Goal: Task Accomplishment & Management: Manage account settings

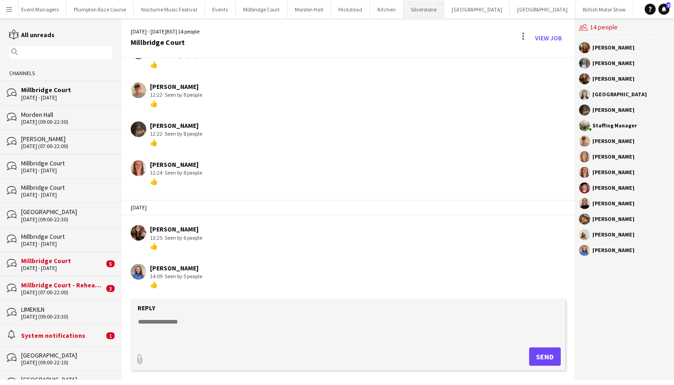
scroll to position [0, 121]
click at [90, 11] on button "Plumpton Race Course Close" at bounding box center [100, 9] width 67 height 18
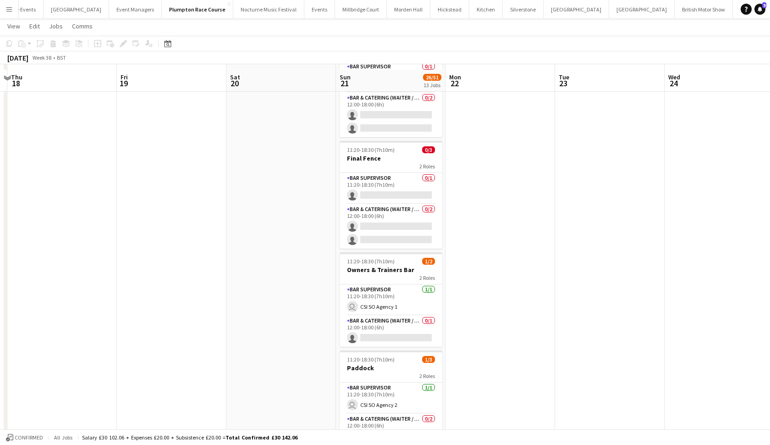
scroll to position [1098, 0]
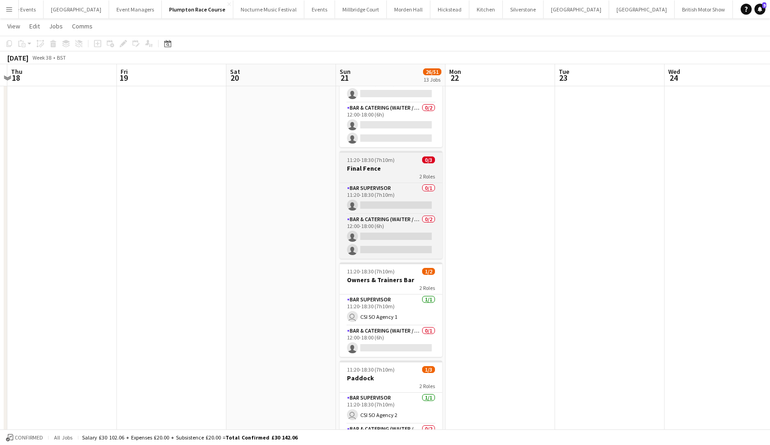
click at [379, 173] on div "2 Roles" at bounding box center [391, 175] width 103 height 7
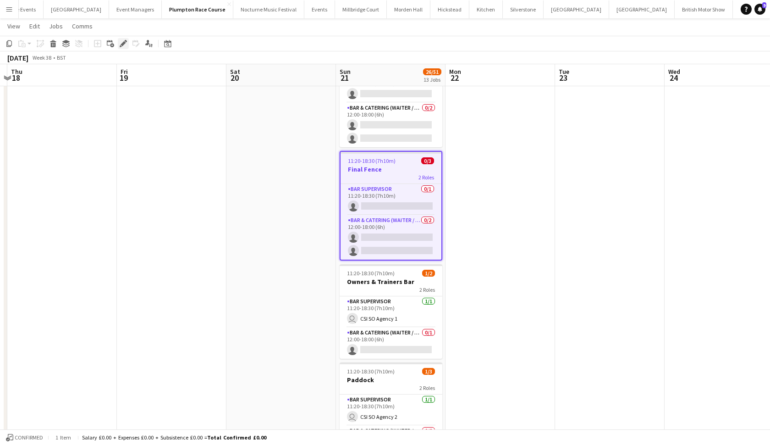
click at [121, 47] on icon at bounding box center [121, 46] width 2 height 2
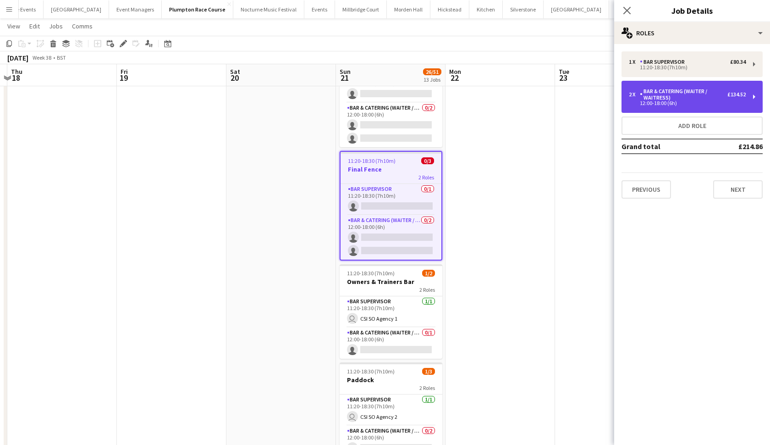
click at [658, 106] on div "2 x Bar & Catering (Waiter / waitress) £134.52 12:00-18:00 (6h)" at bounding box center [692, 97] width 141 height 32
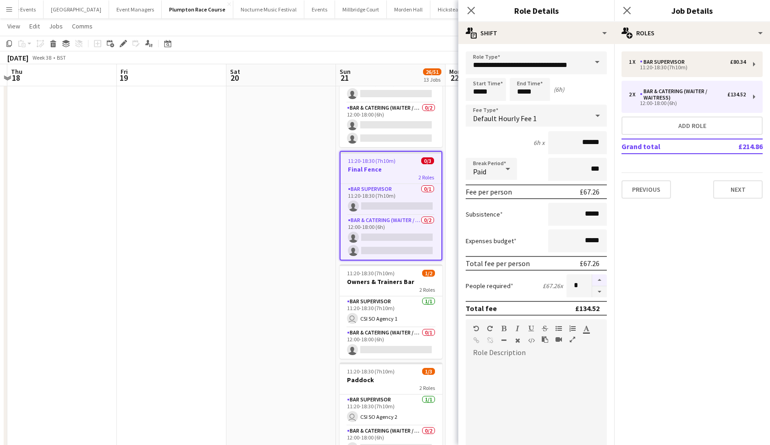
click at [602, 282] on button "button" at bounding box center [599, 280] width 15 height 12
type input "*"
click at [266, 233] on app-date-cell at bounding box center [281, 233] width 110 height 529
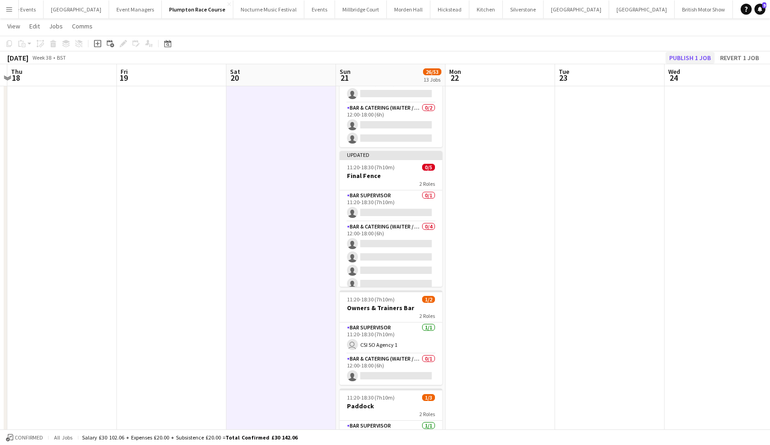
click at [673, 60] on button "Publish 1 job" at bounding box center [690, 58] width 49 height 12
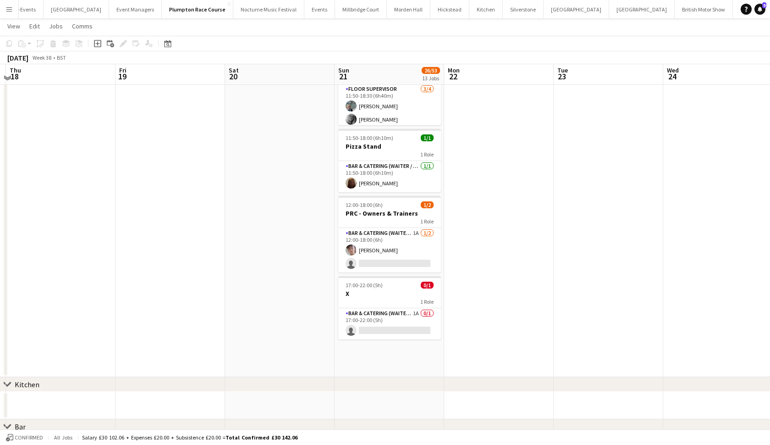
scroll to position [634, 0]
click at [403, 252] on app-card-role "Bar & Catering (Waiter / waitress) 1A [DATE] 12:00-18:00 (6h) [PERSON_NAME] sin…" at bounding box center [389, 249] width 103 height 44
click at [415, 234] on app-card-role "Bar & Catering (Waiter / waitress) 1A [DATE] 12:00-18:00 (6h) [PERSON_NAME] sin…" at bounding box center [389, 249] width 103 height 44
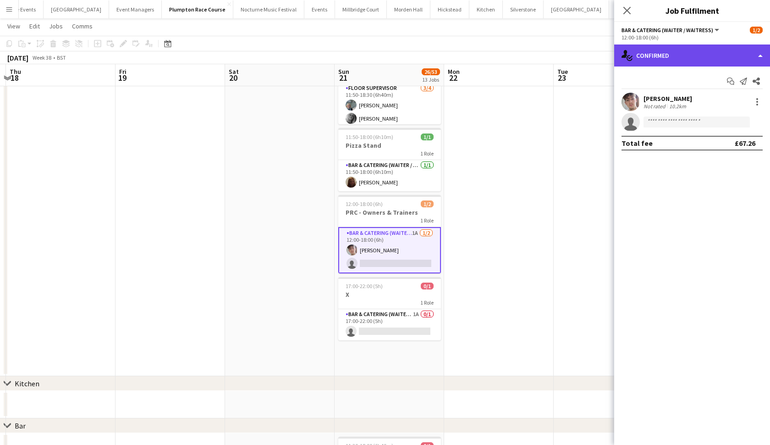
click at [671, 62] on div "single-neutral-actions-check-2 Confirmed" at bounding box center [692, 55] width 156 height 22
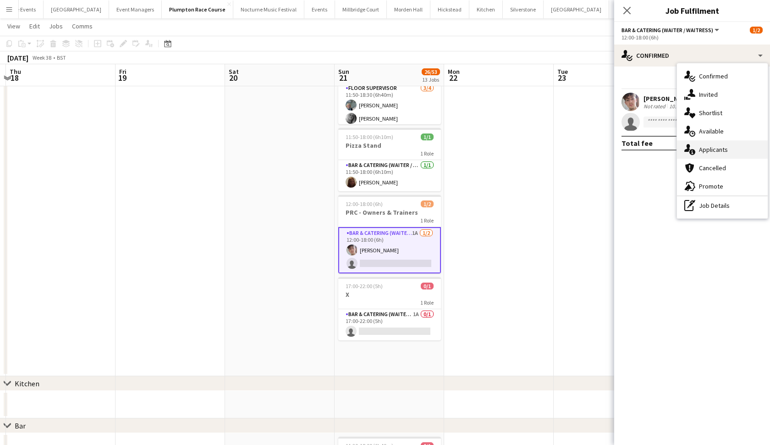
click at [673, 157] on div "single-neutral-actions-information Applicants" at bounding box center [722, 149] width 91 height 18
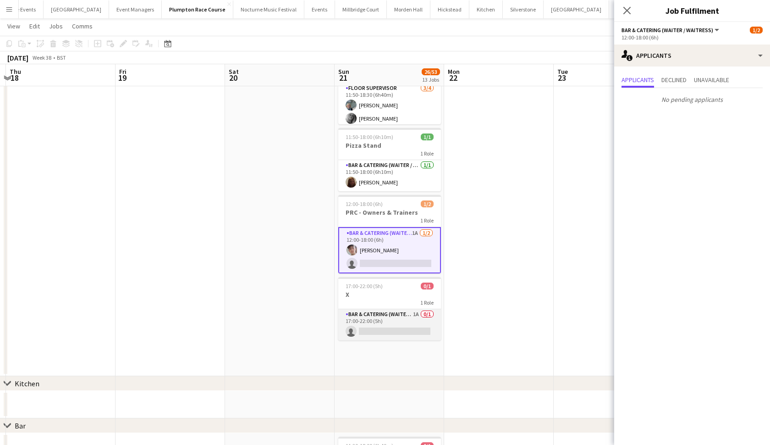
click at [406, 316] on app-card-role "Bar & Catering (Waiter / waitress) 1A 0/1 17:00-22:00 (5h) single-neutral-actio…" at bounding box center [389, 324] width 103 height 31
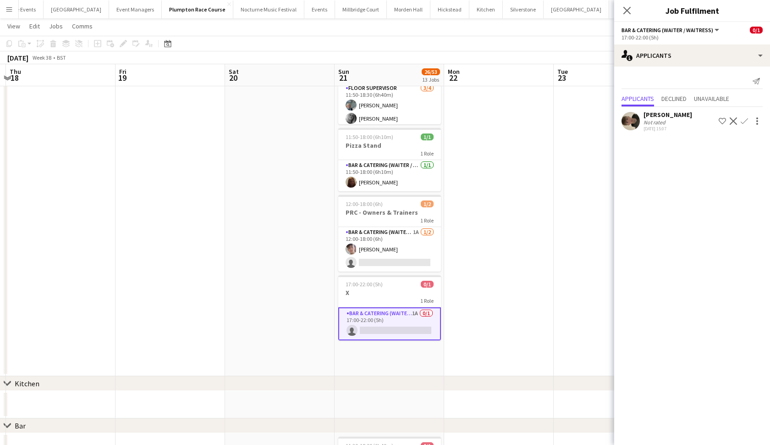
click at [673, 119] on app-icon "Confirm" at bounding box center [744, 120] width 7 height 7
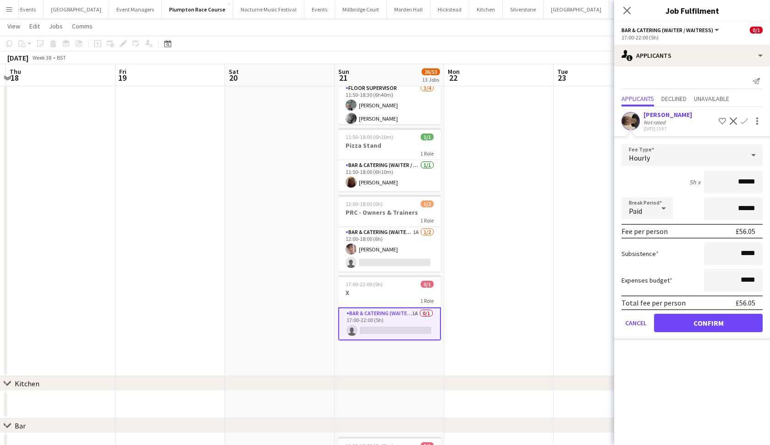
click at [673, 319] on button "Confirm" at bounding box center [708, 323] width 109 height 18
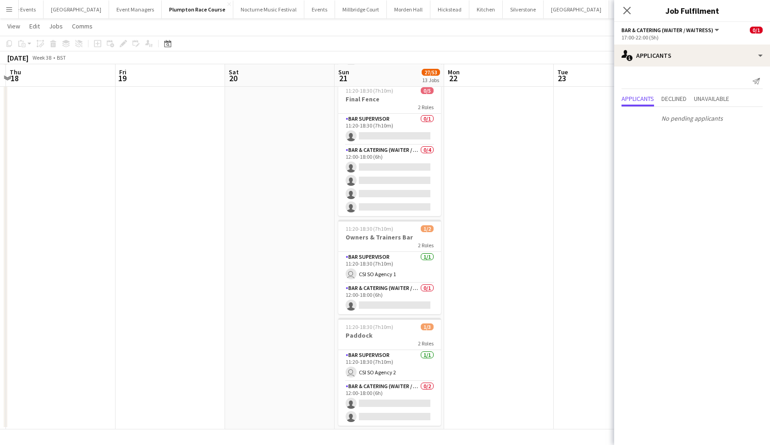
scroll to position [1167, 0]
click at [429, 385] on app-date-cell "11:20-18:00 (6h40m) 0/1 Bar - Power [PERSON_NAME] 1 Role Bar & Catering (Waiter…" at bounding box center [390, 164] width 110 height 529
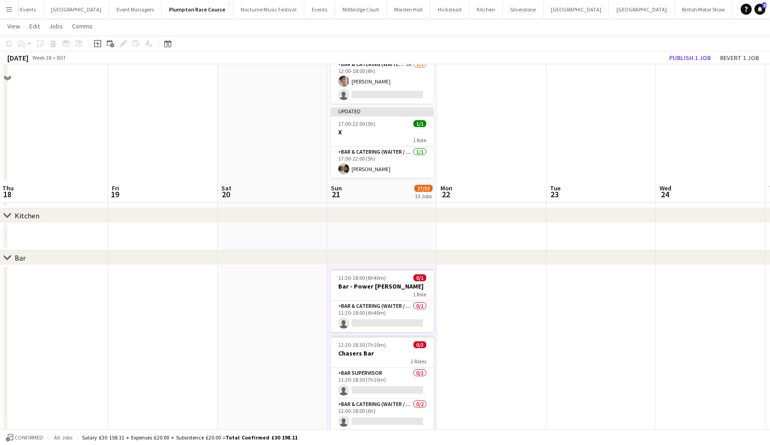
scroll to position [0, 0]
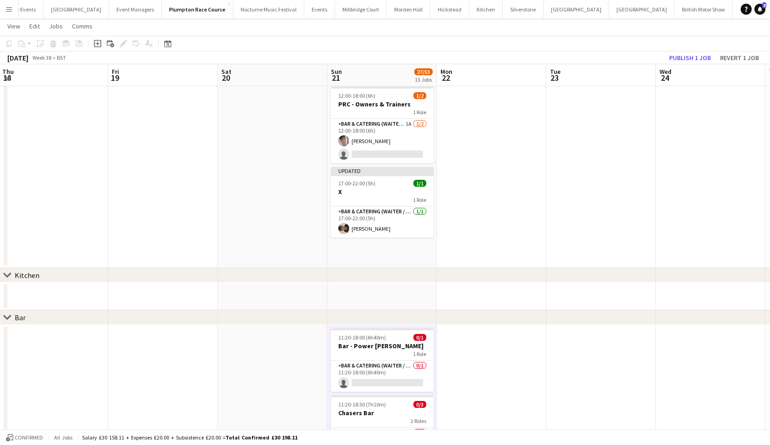
click at [402, 317] on div "chevron-right Bar" at bounding box center [385, 317] width 770 height 15
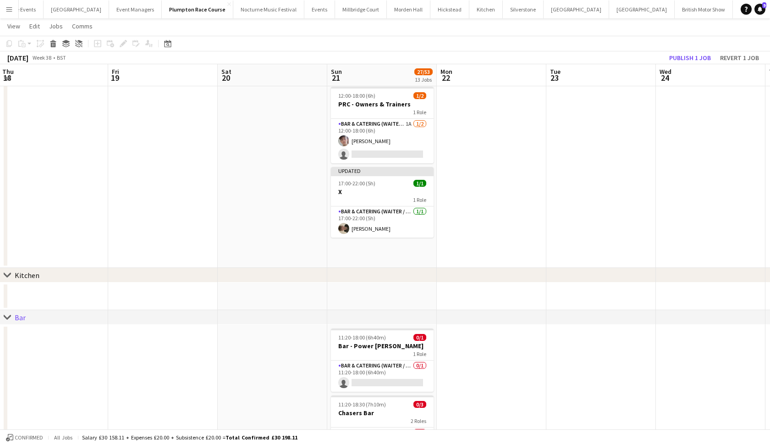
click at [402, 317] on div "chevron-right Bar" at bounding box center [385, 317] width 770 height 15
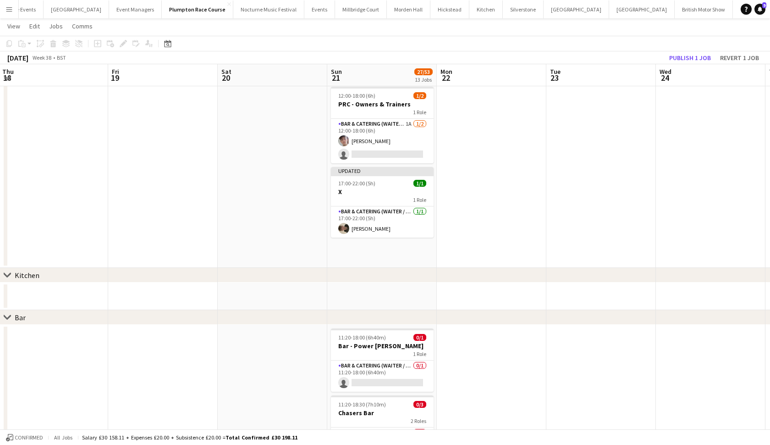
click at [369, 324] on div "chevron-right Bar" at bounding box center [385, 317] width 770 height 15
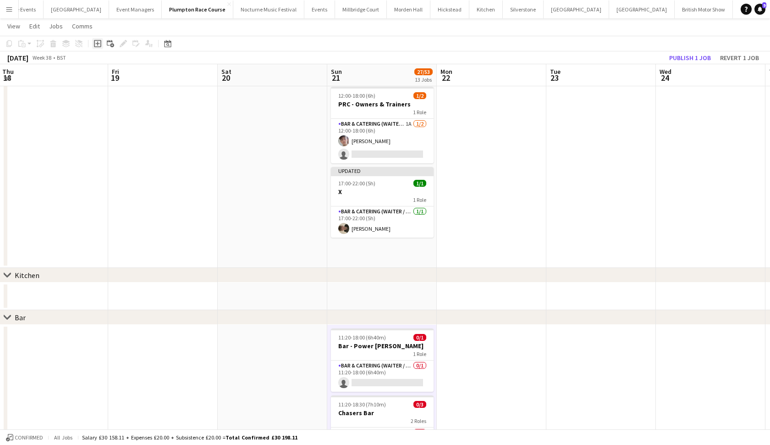
click at [98, 44] on icon at bounding box center [97, 43] width 4 height 4
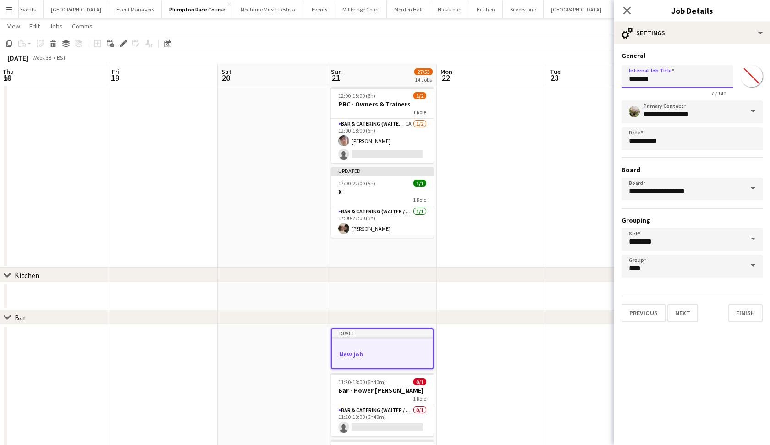
click at [673, 80] on input "*******" at bounding box center [678, 76] width 112 height 23
type input "*"
type input "****"
click at [673, 309] on button "Next" at bounding box center [682, 312] width 31 height 18
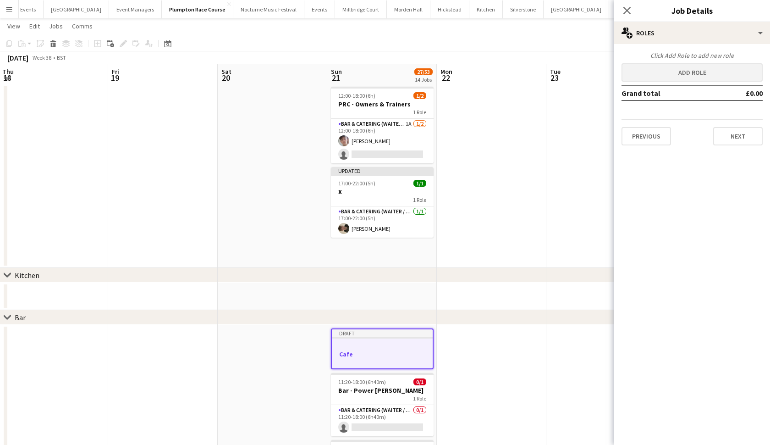
click at [673, 75] on button "Add role" at bounding box center [692, 72] width 141 height 18
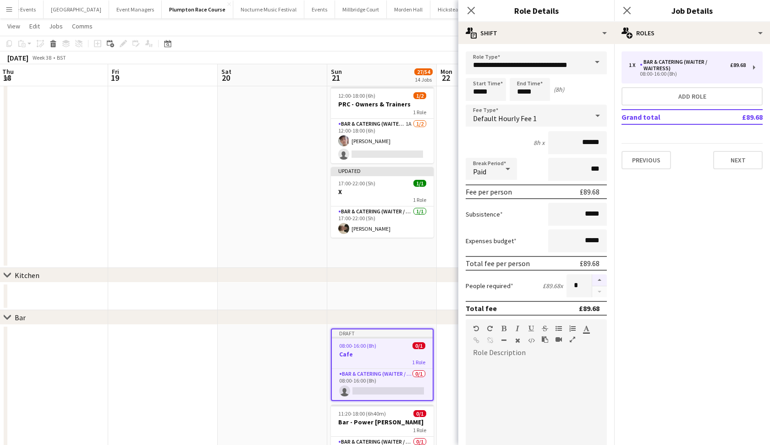
click at [598, 276] on button "button" at bounding box center [599, 280] width 15 height 12
type input "*"
click at [363, 284] on app-date-cell at bounding box center [382, 296] width 110 height 28
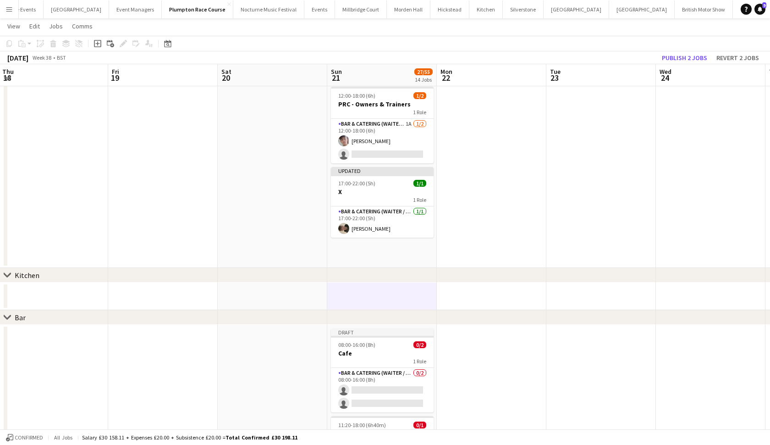
scroll to position [0, 220]
click at [98, 44] on icon "Add job" at bounding box center [97, 43] width 7 height 7
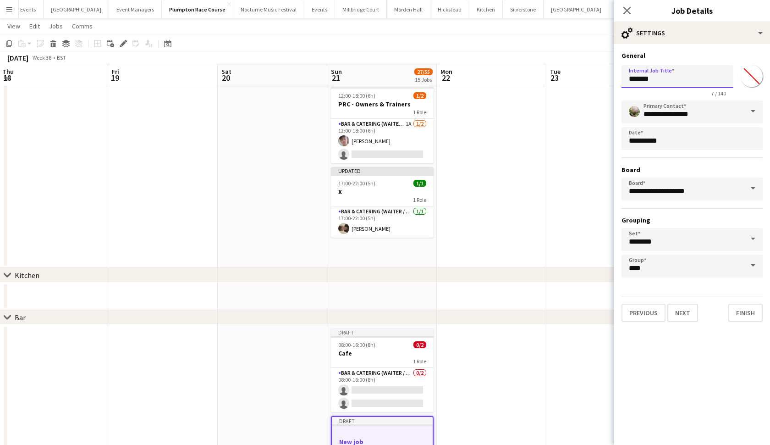
click at [661, 80] on input "*******" at bounding box center [678, 76] width 112 height 23
type input "*"
type input "**********"
click at [673, 313] on button "Next" at bounding box center [682, 312] width 31 height 18
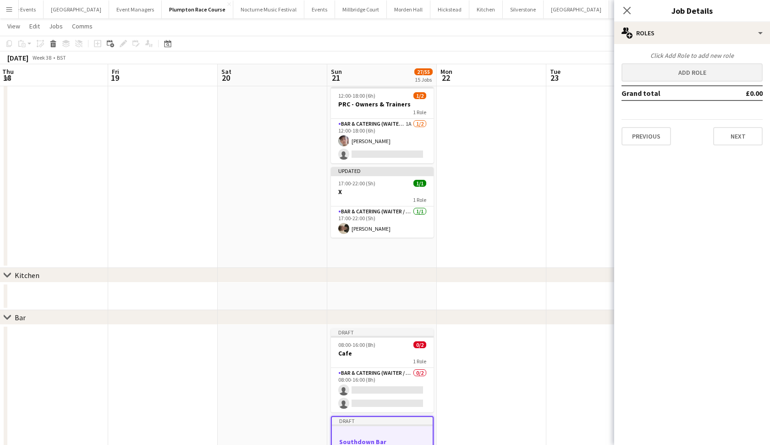
click at [642, 73] on button "Add role" at bounding box center [692, 72] width 141 height 18
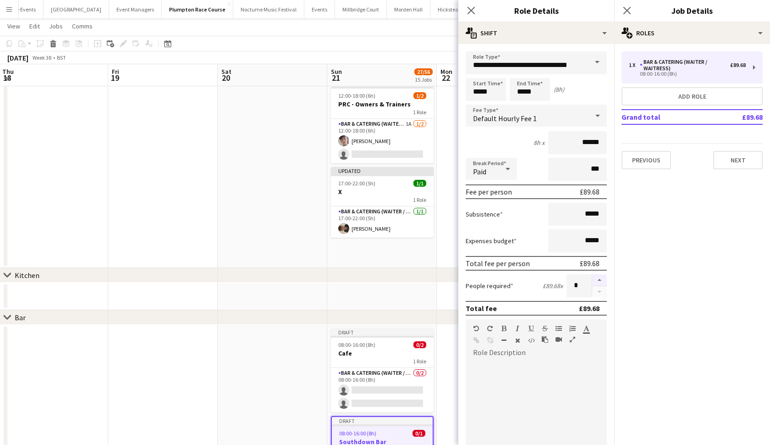
click at [601, 280] on button "button" at bounding box center [599, 280] width 15 height 12
click at [601, 296] on button "button" at bounding box center [599, 291] width 15 height 11
type input "*"
click at [673, 99] on button "Add role" at bounding box center [692, 96] width 141 height 18
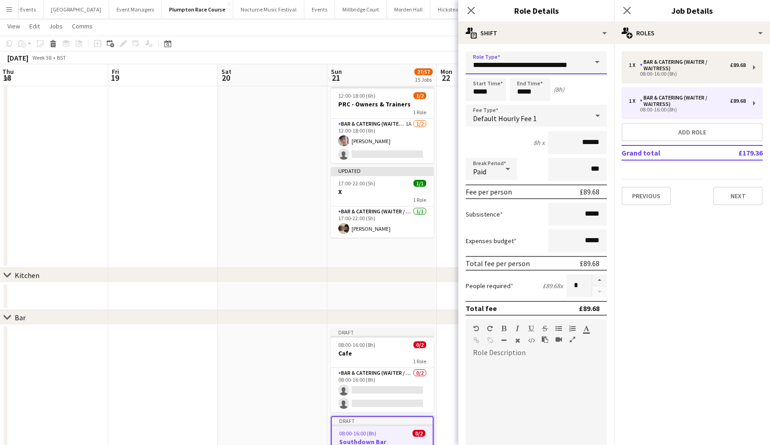
click at [532, 62] on input "**********" at bounding box center [536, 62] width 141 height 23
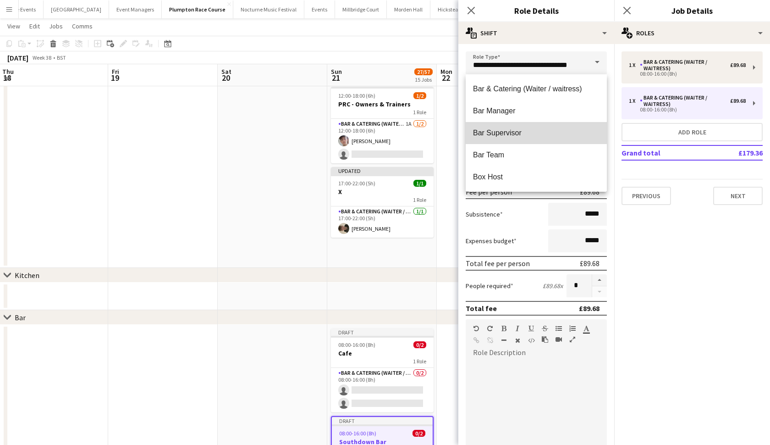
click at [520, 131] on span "Bar Supervisor" at bounding box center [536, 132] width 127 height 9
type input "**********"
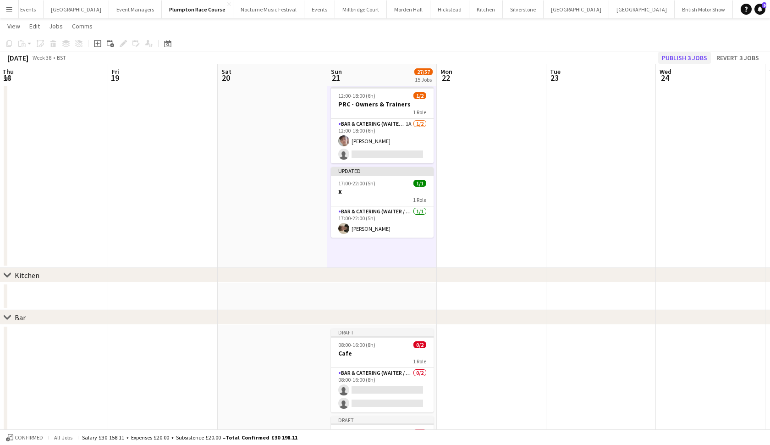
click at [673, 54] on button "Publish 3 jobs" at bounding box center [684, 58] width 53 height 12
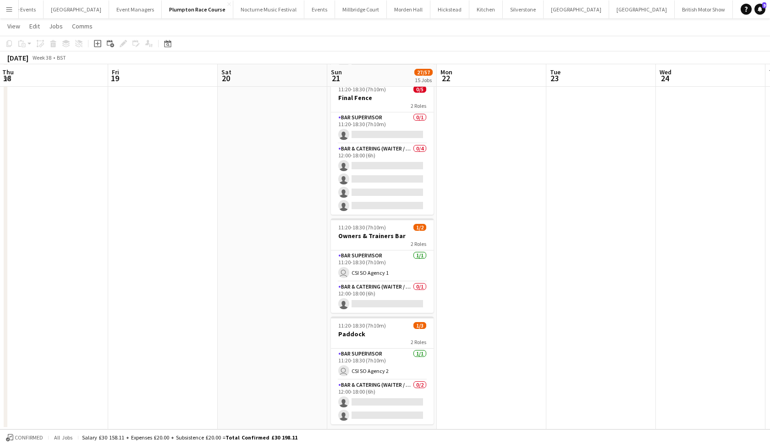
scroll to position [1347, 0]
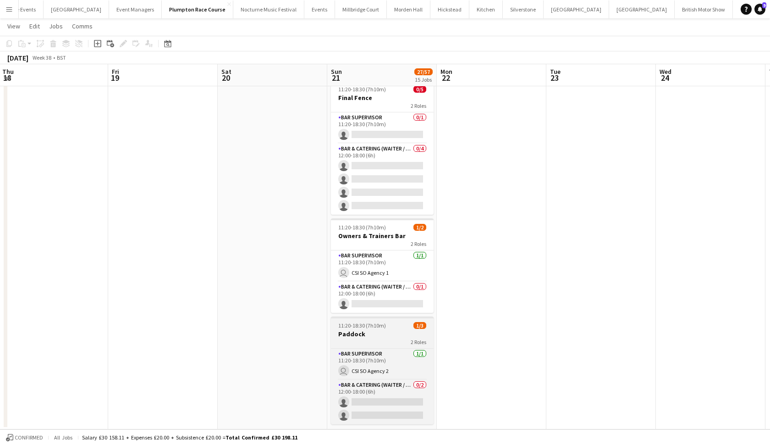
click at [365, 337] on h3 "Paddock" at bounding box center [382, 334] width 103 height 8
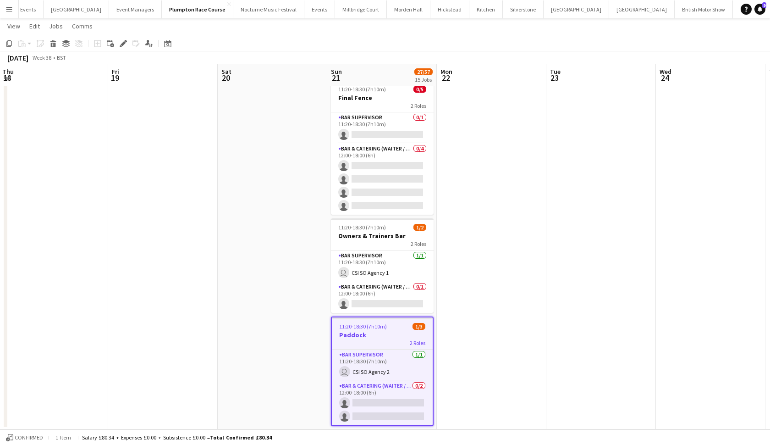
click at [365, 337] on h3 "Paddock" at bounding box center [382, 335] width 101 height 8
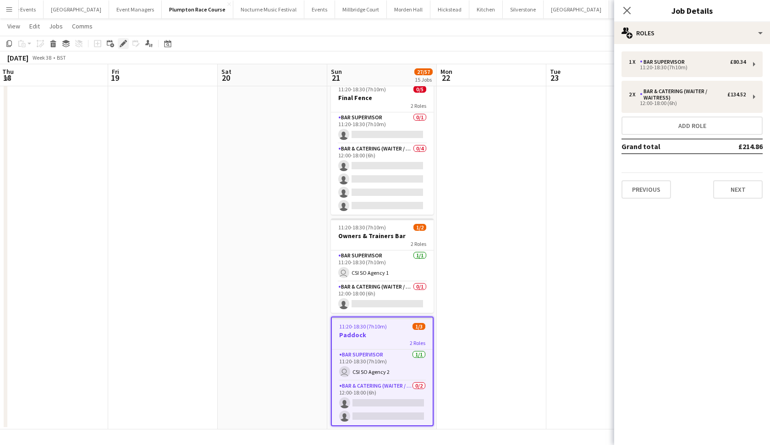
click at [124, 47] on icon "Edit" at bounding box center [123, 43] width 7 height 7
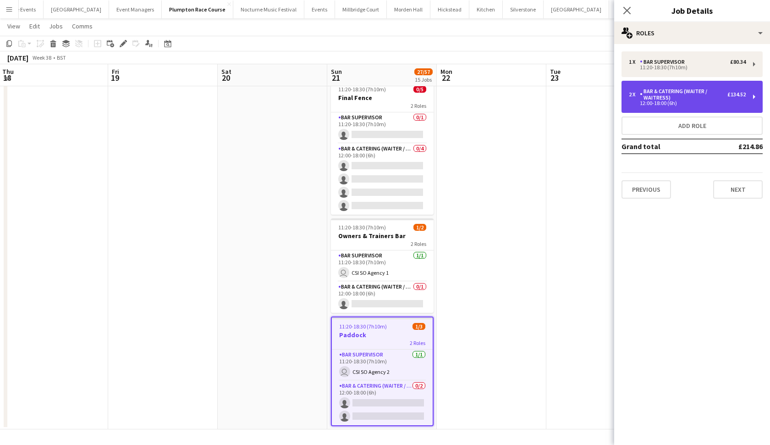
click at [661, 94] on div "Bar & Catering (Waiter / waitress)" at bounding box center [684, 94] width 88 height 13
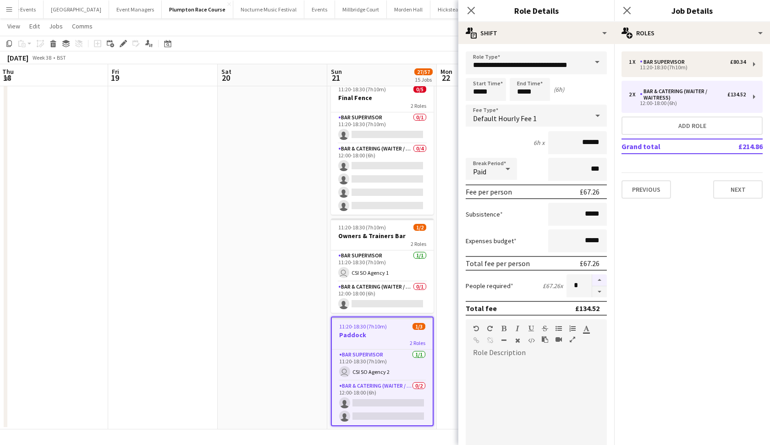
click at [599, 281] on button "button" at bounding box center [599, 280] width 15 height 12
type input "*"
click at [244, 342] on app-date-cell at bounding box center [273, 74] width 110 height 709
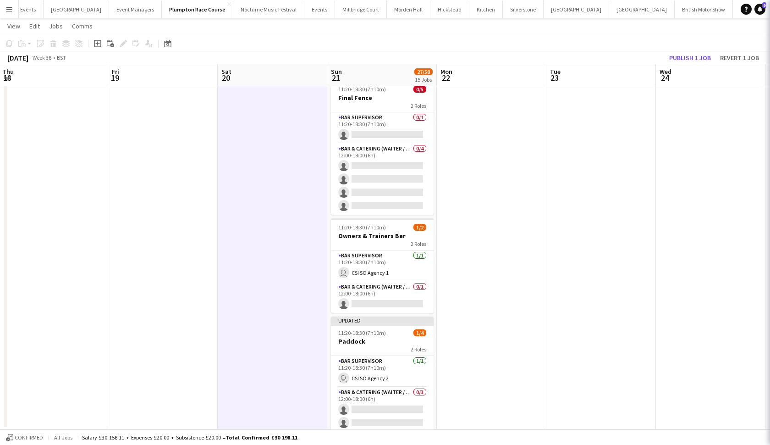
click at [244, 342] on app-date-cell at bounding box center [273, 74] width 110 height 709
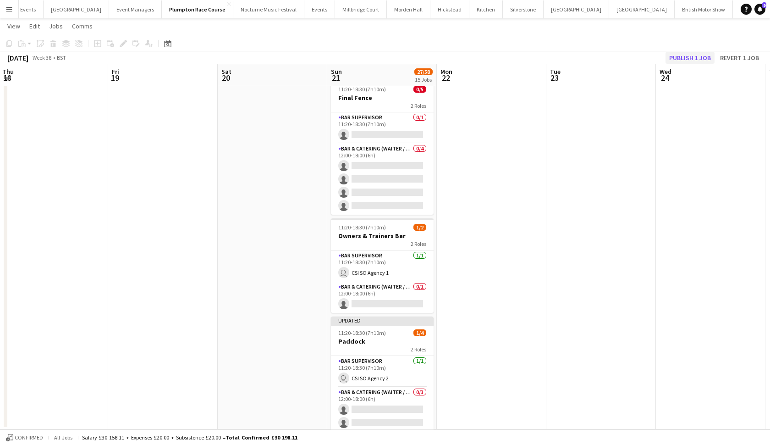
click at [673, 55] on button "Publish 1 job" at bounding box center [690, 58] width 49 height 12
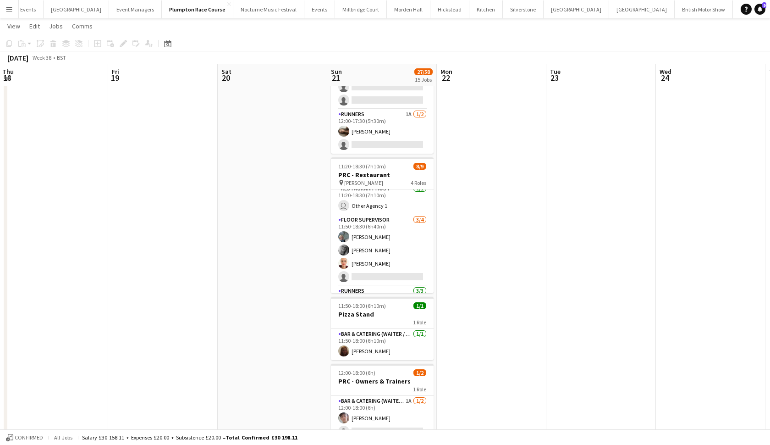
scroll to position [8, 0]
click at [377, 250] on app-card-role "Floor Supervisor [DATE] 11:50-18:30 (6h40m) [PERSON_NAME] [PERSON_NAME] [PERSON…" at bounding box center [382, 279] width 103 height 71
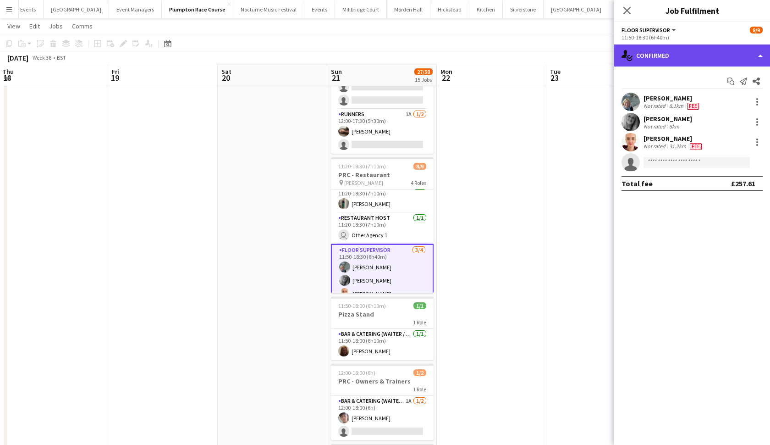
click at [673, 52] on div "single-neutral-actions-check-2 Confirmed" at bounding box center [692, 55] width 156 height 22
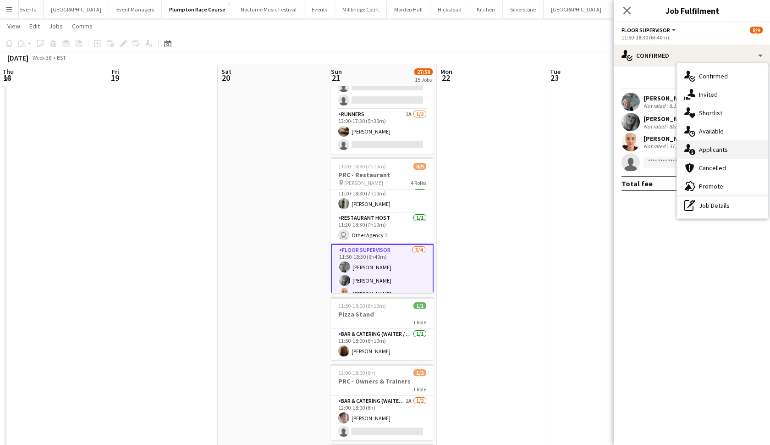
click at [673, 149] on div "single-neutral-actions-information Applicants" at bounding box center [722, 149] width 91 height 18
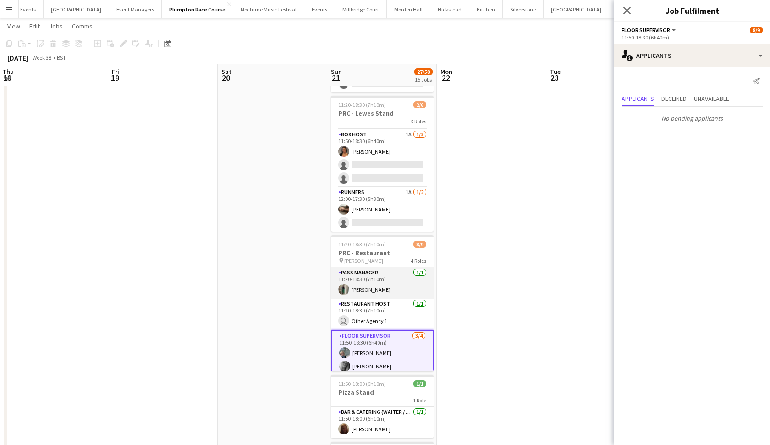
scroll to position [387, 0]
click at [390, 204] on app-card-role "Runners 1A [DATE] 12:00-17:30 (5h30m) [PERSON_NAME] single-neutral-actions" at bounding box center [382, 209] width 103 height 44
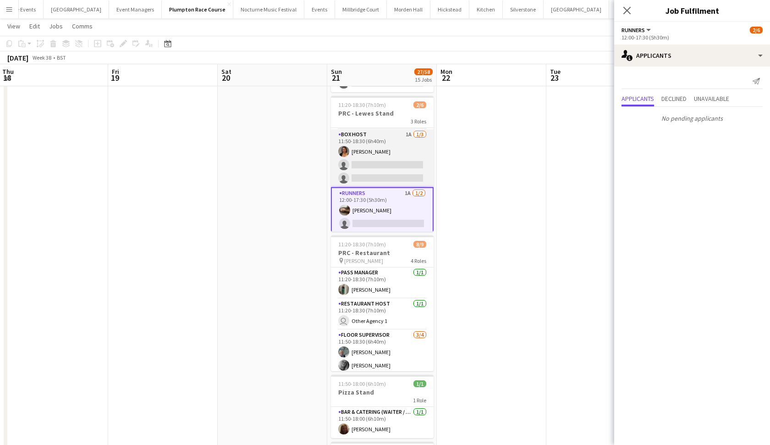
click at [384, 165] on app-card-role "Box Host 1A [DATE] 11:50-18:30 (6h40m) [PERSON_NAME] single-neutral-actions sin…" at bounding box center [382, 158] width 103 height 58
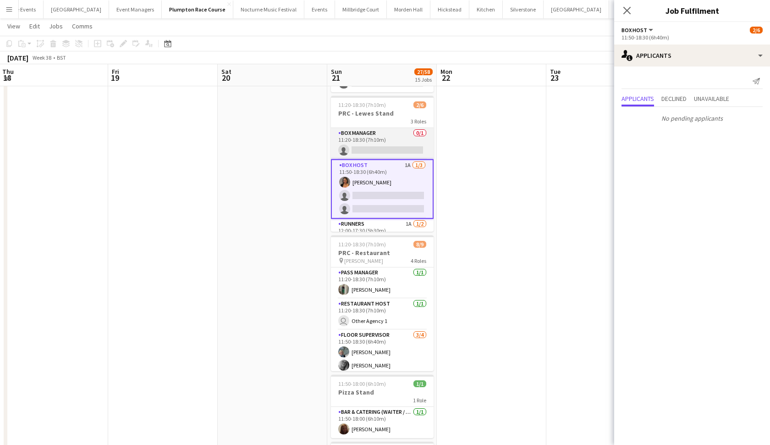
scroll to position [0, 0]
click at [380, 140] on app-card-role "Box Manager 0/1 11:20-18:30 (7h10m) single-neutral-actions" at bounding box center [382, 143] width 103 height 31
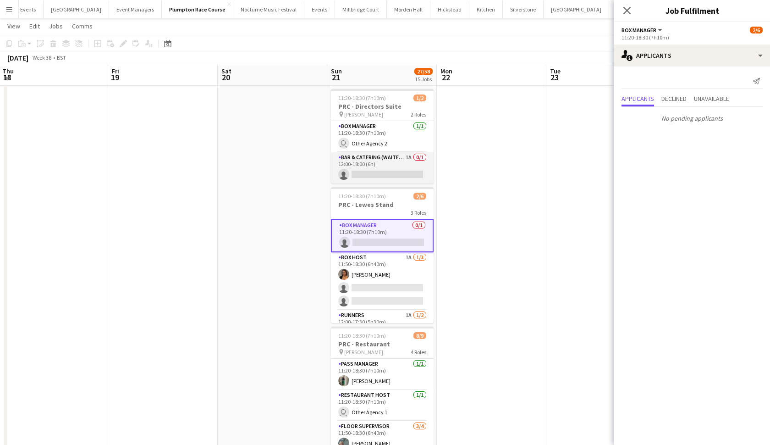
scroll to position [296, 0]
click at [382, 160] on app-card-role "Bar & Catering (Waiter / waitress) 1A 0/1 12:00-18:00 (6h) single-neutral-actio…" at bounding box center [382, 168] width 103 height 31
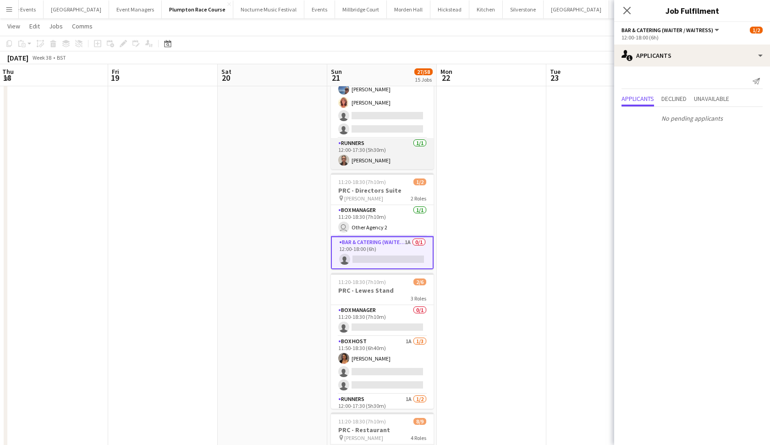
scroll to position [0, 0]
click at [382, 160] on app-card-role "Box Host 1A [DATE] 11:50-18:30 (6h40m) [PERSON_NAME] [PERSON_NAME] single-neutr…" at bounding box center [382, 132] width 103 height 71
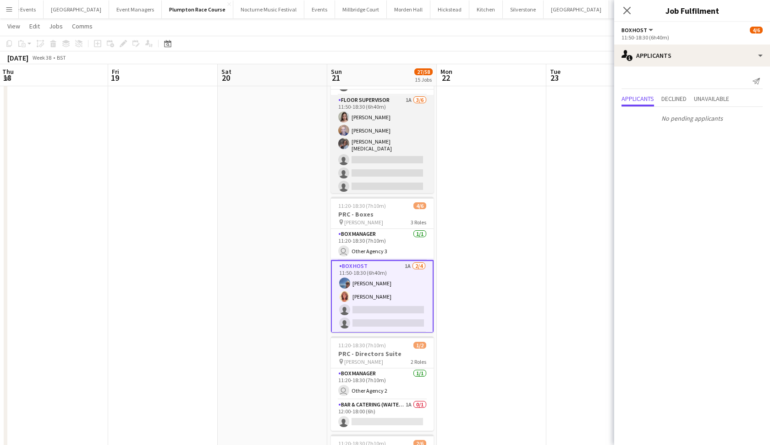
scroll to position [127, 0]
click at [382, 163] on app-card-role "Floor Supervisor 1A [DATE] 11:50-18:30 (6h40m) [PERSON_NAME] [PERSON_NAME][MEDI…" at bounding box center [382, 145] width 103 height 100
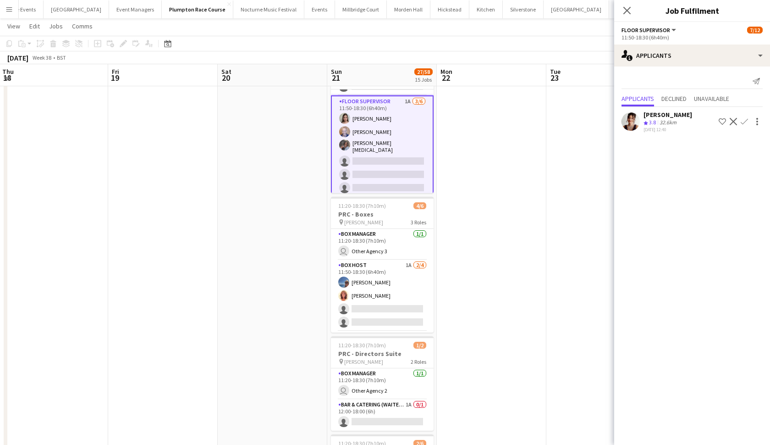
click at [673, 124] on app-icon "Confirm" at bounding box center [744, 121] width 7 height 7
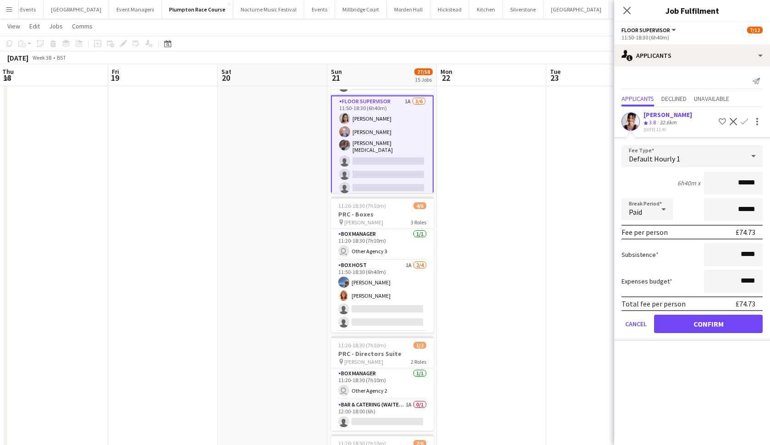
click at [673, 324] on button "Confirm" at bounding box center [708, 323] width 109 height 18
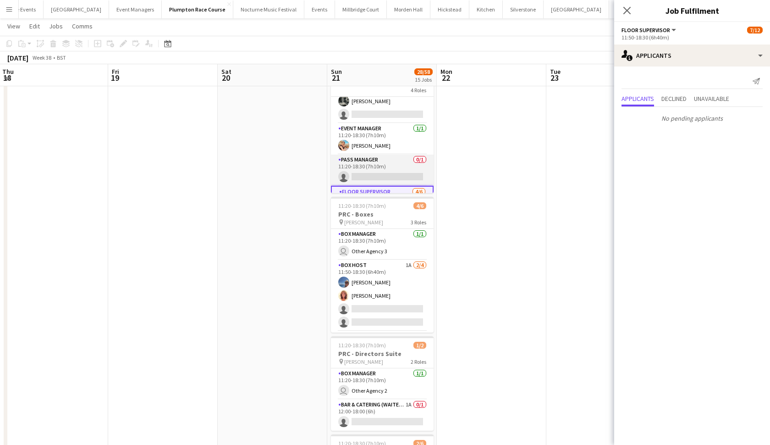
click at [408, 167] on app-card-role "Pass Manager 0/1 11:20-18:30 (7h10m) single-neutral-actions" at bounding box center [382, 169] width 103 height 31
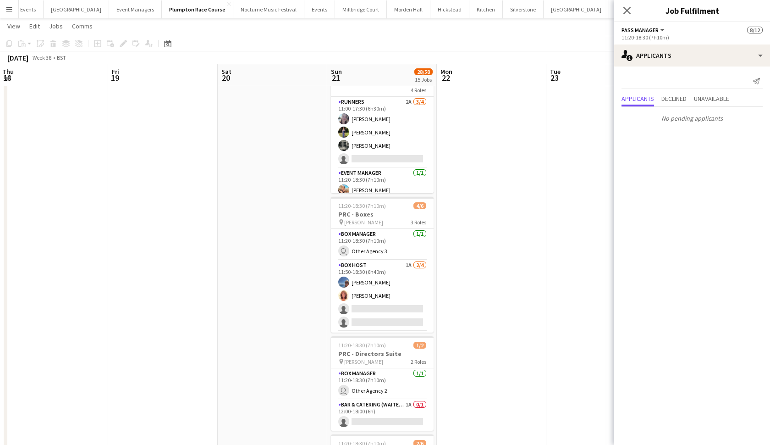
scroll to position [0, 0]
click at [408, 167] on app-card-role "Runners 2A [DATE] 11:00-17:30 (6h30m) [PERSON_NAME] [PERSON_NAME] [PERSON_NAME]…" at bounding box center [382, 132] width 103 height 71
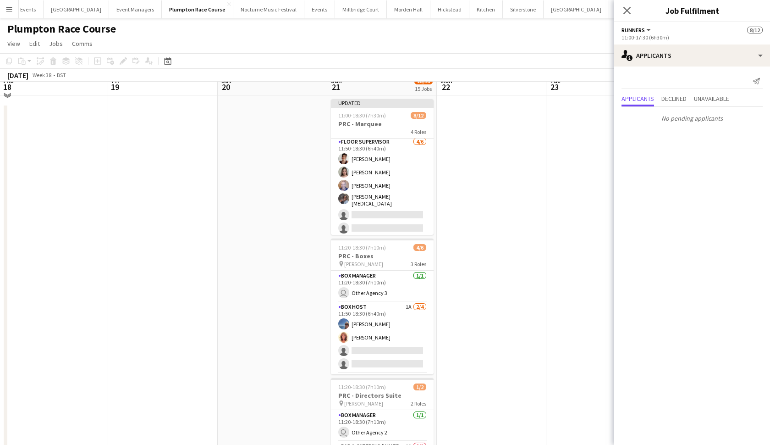
scroll to position [12, 220]
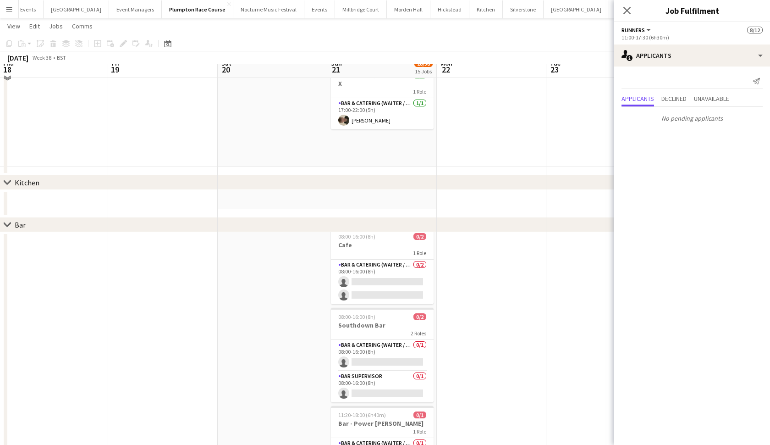
click at [13, 9] on button "Menu" at bounding box center [9, 9] width 18 height 18
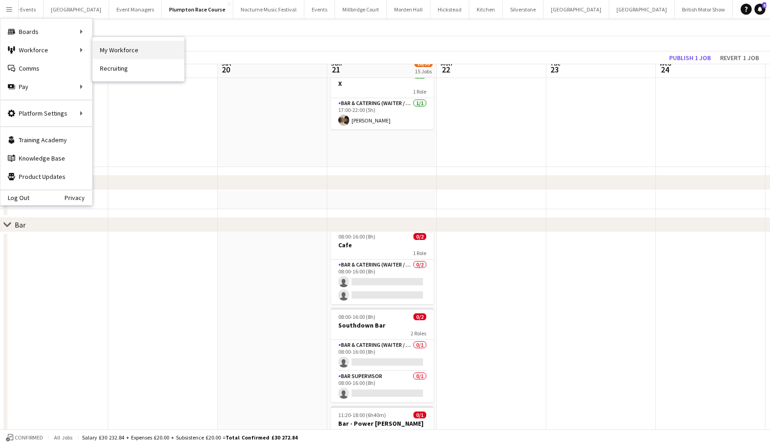
click at [108, 52] on link "My Workforce" at bounding box center [139, 50] width 92 height 18
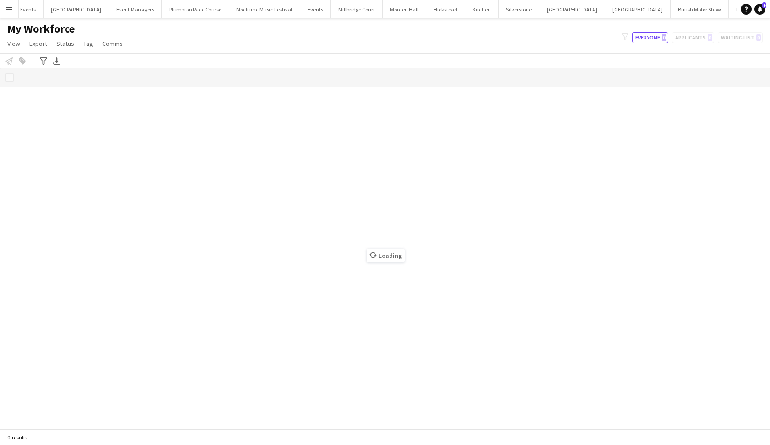
scroll to position [0, 25]
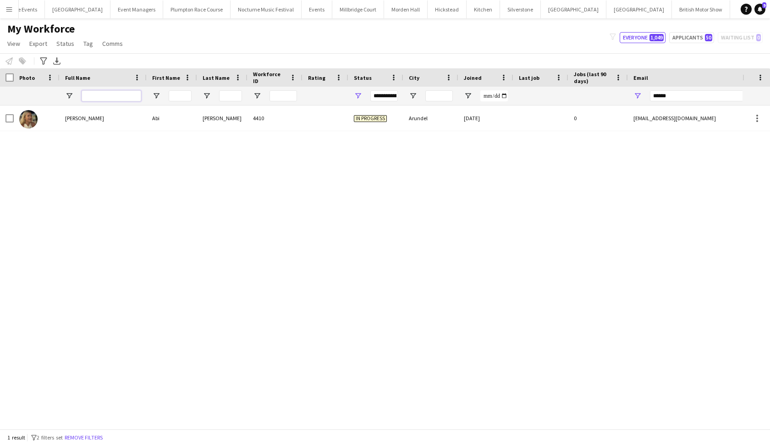
click at [96, 97] on input "Full Name Filter Input" at bounding box center [112, 95] width 60 height 11
type input "****"
drag, startPoint x: 96, startPoint y: 97, endPoint x: 96, endPoint y: 437, distance: 340.6
click at [96, 385] on button "Remove filters" at bounding box center [86, 437] width 42 height 10
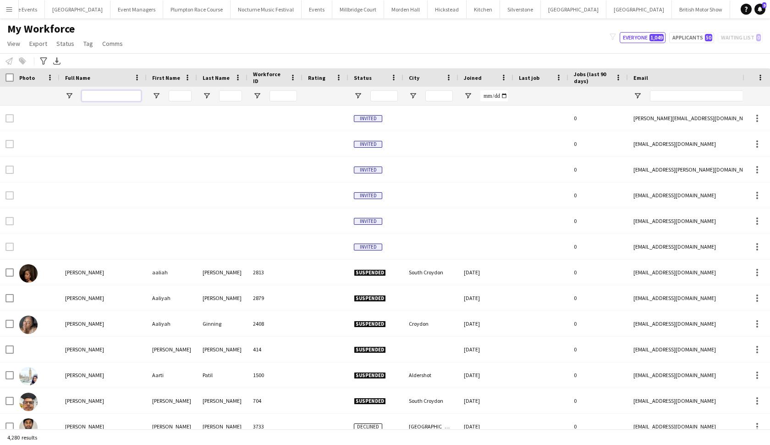
click at [117, 98] on input "Full Name Filter Input" at bounding box center [112, 95] width 60 height 11
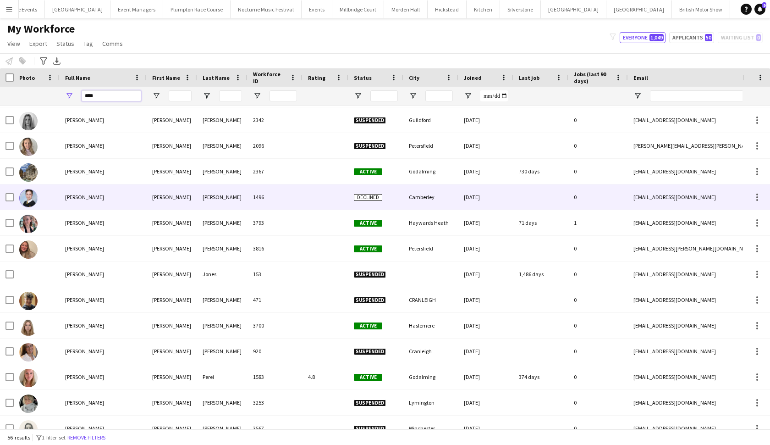
scroll to position [595, 0]
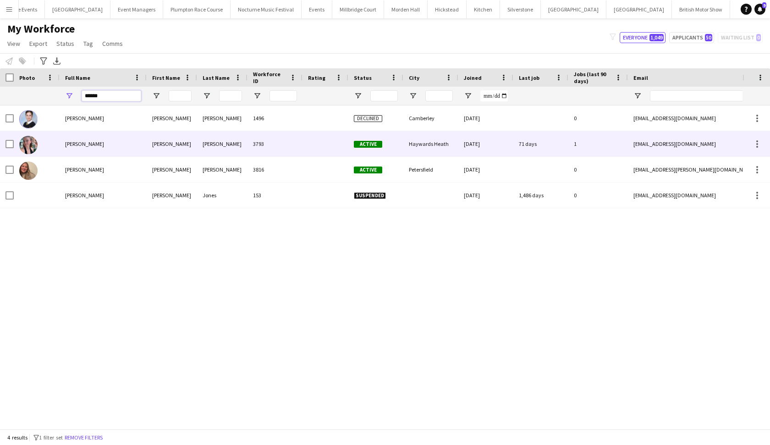
type input "******"
click at [49, 140] on div at bounding box center [37, 143] width 46 height 25
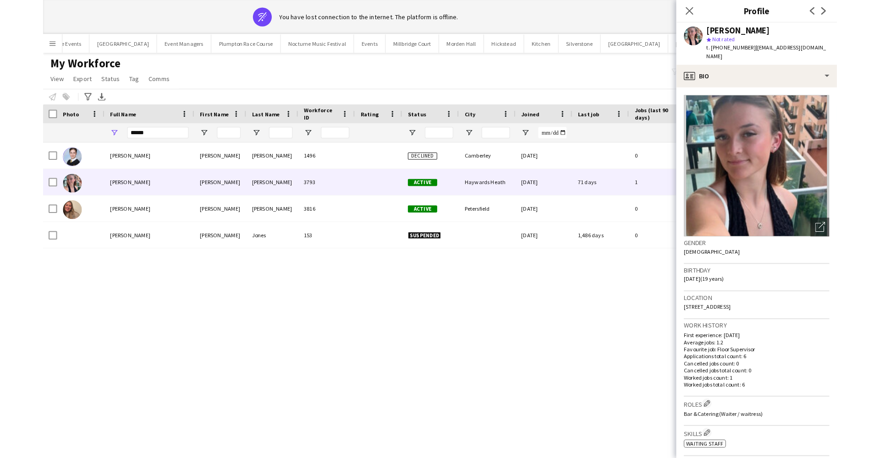
scroll to position [0, 0]
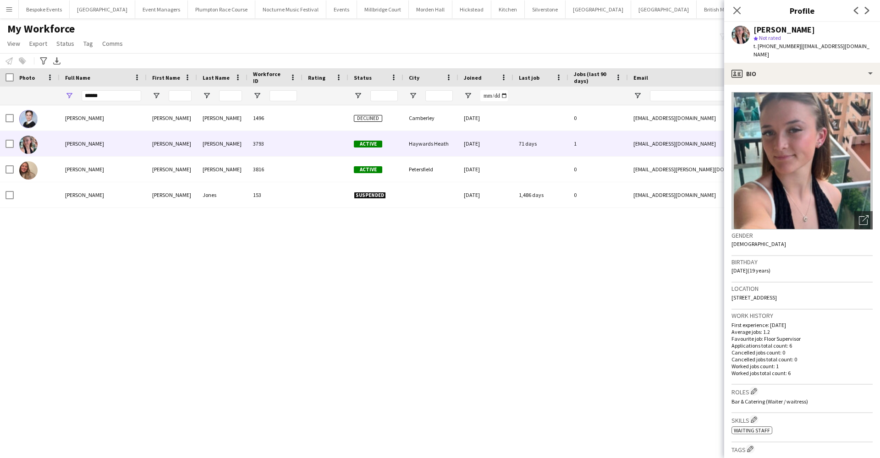
click at [258, 52] on div "My Workforce View Views Default view mena New Starter New view Update view Dele…" at bounding box center [440, 37] width 880 height 31
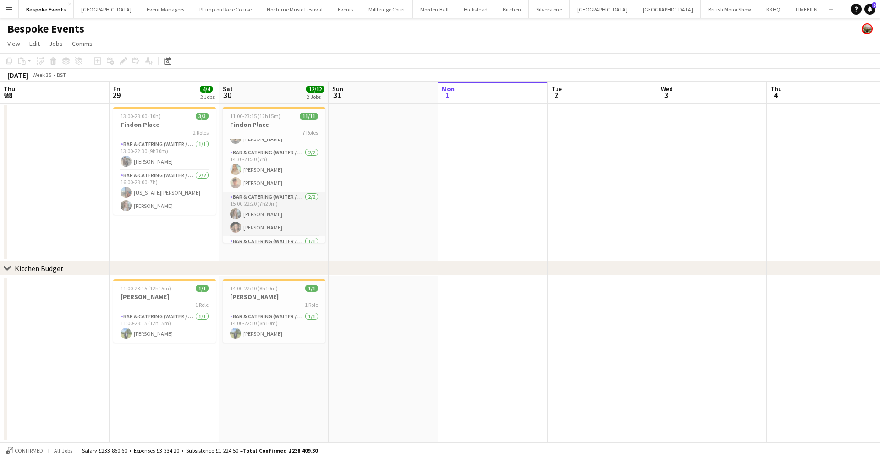
scroll to position [89, 0]
click at [362, 13] on button "Millbridge Court Close" at bounding box center [387, 9] width 52 height 18
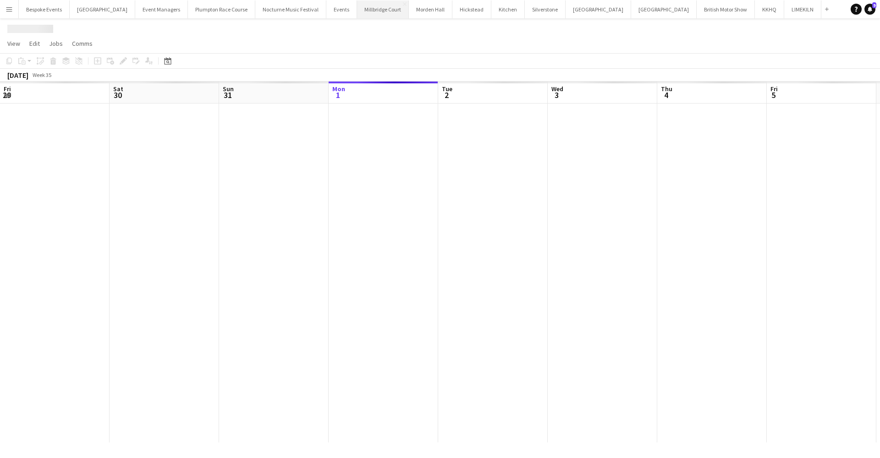
scroll to position [0, 219]
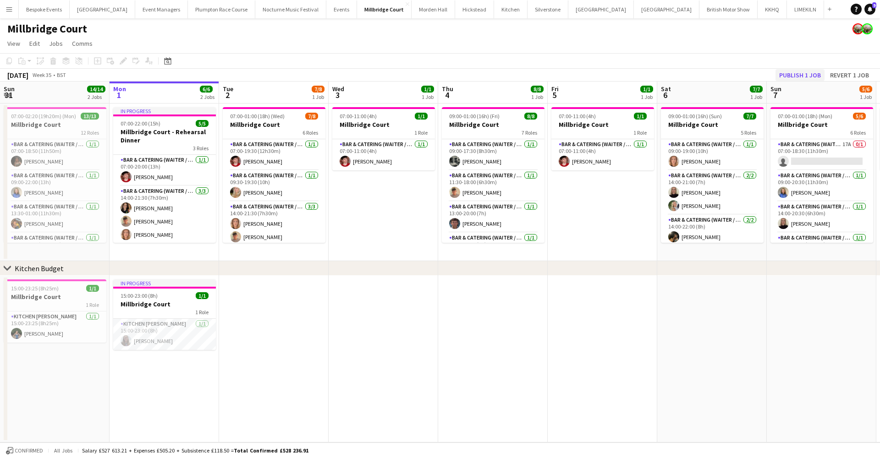
click at [809, 74] on button "Publish 1 job" at bounding box center [800, 75] width 49 height 12
